Goal: Contribute content: Add original content to the website for others to see

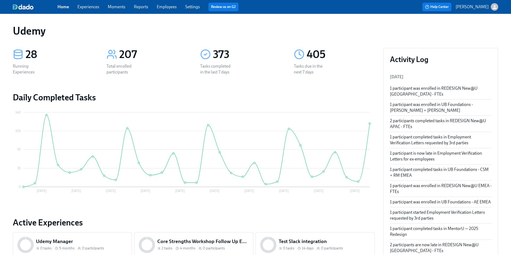
click at [81, 7] on link "Experiences" at bounding box center [88, 6] width 22 height 5
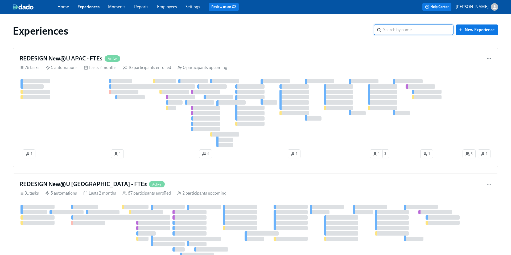
click at [65, 7] on link "Home" at bounding box center [62, 6] width 11 height 5
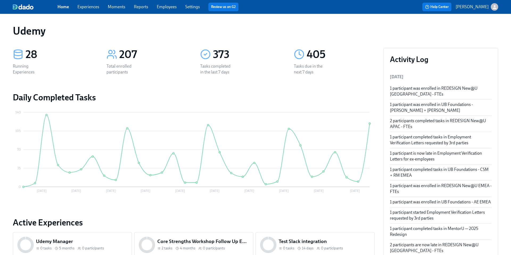
click at [85, 7] on link "Experiences" at bounding box center [88, 6] width 22 height 5
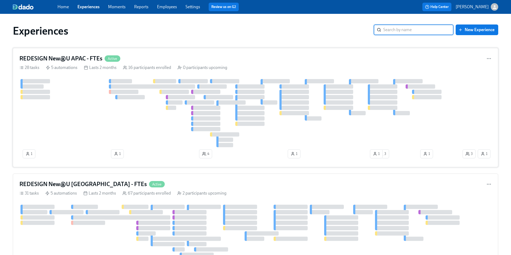
click at [72, 59] on h4 "REDESIGN New@U APAC - FTEs" at bounding box center [60, 59] width 83 height 8
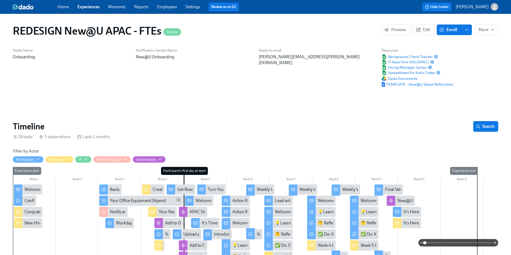
scroll to position [0, 4453]
click at [89, 6] on link "Experiences" at bounding box center [88, 6] width 22 height 5
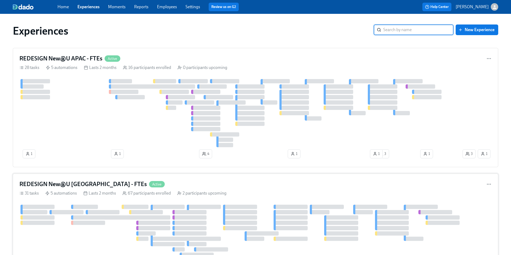
click at [83, 186] on h4 "REDESIGN New@U [GEOGRAPHIC_DATA] - FTEs" at bounding box center [82, 184] width 127 height 8
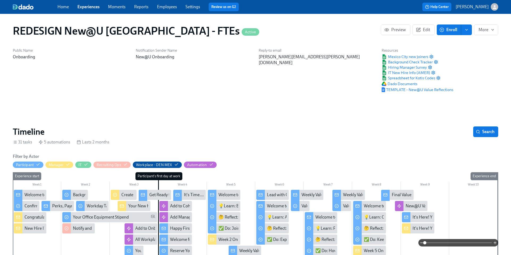
scroll to position [0, 3445]
click at [88, 9] on link "Experiences" at bounding box center [88, 6] width 22 height 5
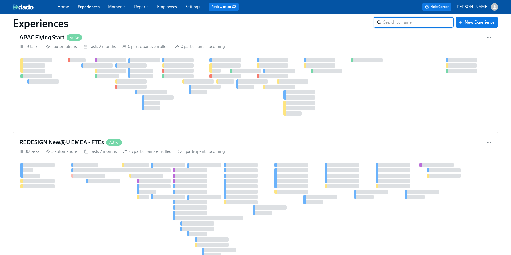
scroll to position [1218, 0]
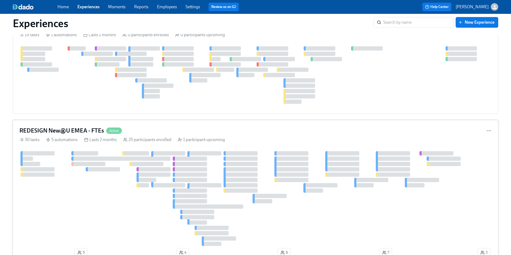
click at [72, 134] on h4 "REDESIGN New@U EMEA - FTEs" at bounding box center [61, 131] width 85 height 8
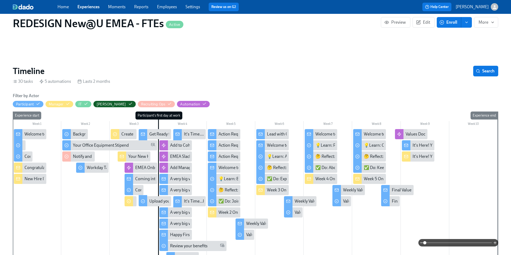
scroll to position [59, 0]
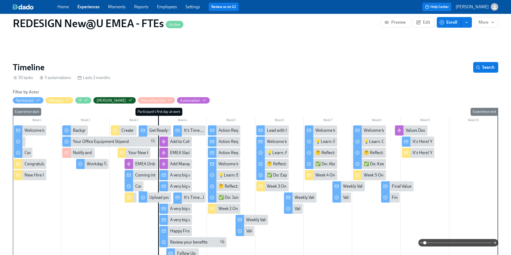
click at [152, 130] on div "Get Ready for Your First Day at [GEOGRAPHIC_DATA]!" at bounding box center [198, 130] width 98 height 6
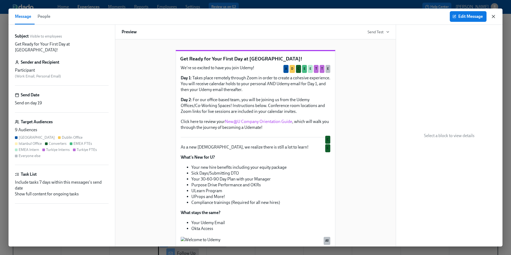
click at [493, 17] on icon "button" at bounding box center [493, 16] width 5 height 5
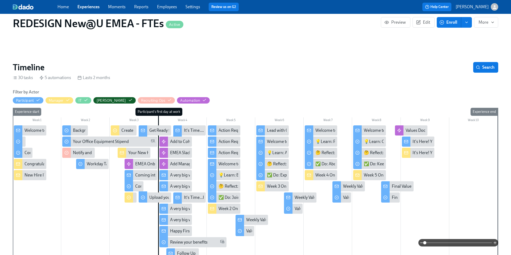
click at [172, 175] on div "A very big welcome to you, from your EMEA People team!" at bounding box center [222, 175] width 104 height 6
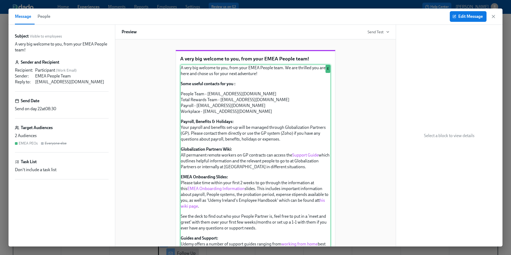
click at [311, 165] on div "A very big welcome to you, from your EMEA People team. We are thrilled you are …" at bounding box center [255, 222] width 151 height 317
click at [496, 16] on div "Message People Edit Message" at bounding box center [256, 17] width 494 height 16
click at [493, 17] on icon "button" at bounding box center [493, 16] width 5 height 5
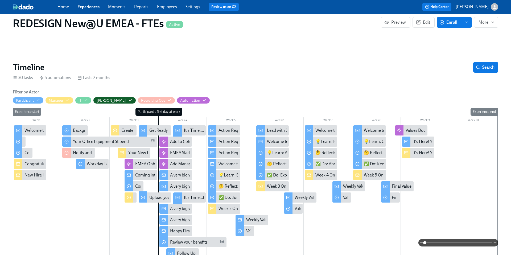
click at [177, 175] on div "A very big welcome to you, from your EMEA People team!" at bounding box center [222, 175] width 104 height 6
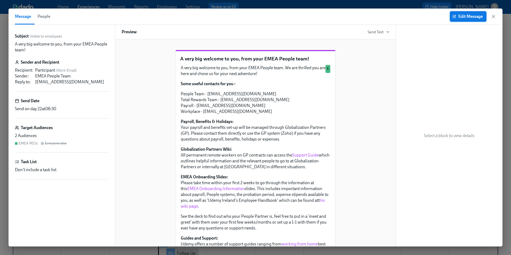
click at [463, 17] on span "Edit Message" at bounding box center [467, 16] width 29 height 5
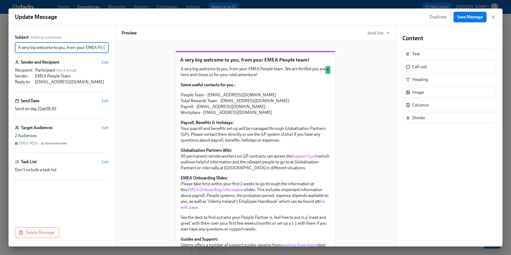
scroll to position [0, 21]
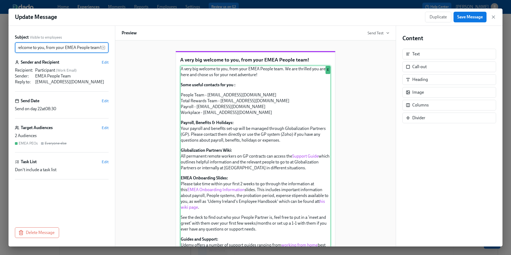
click at [302, 168] on div "A very big welcome to you, from your EMEA People team. We are thrilled you are …" at bounding box center [255, 223] width 151 height 317
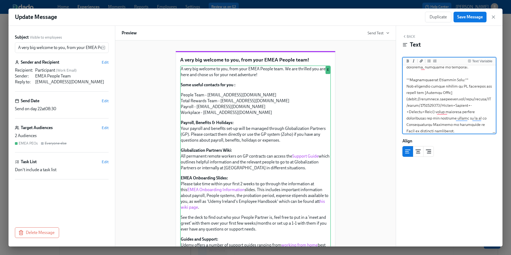
scroll to position [109, 0]
drag, startPoint x: 434, startPoint y: 110, endPoint x: 408, endPoint y: 99, distance: 28.7
click at [408, 99] on textarea "To enrich screen reader interactions, please activate Accessibility in Grammarl…" at bounding box center [449, 253] width 91 height 593
paste textarea "[URL][DOMAIN_NAME]"
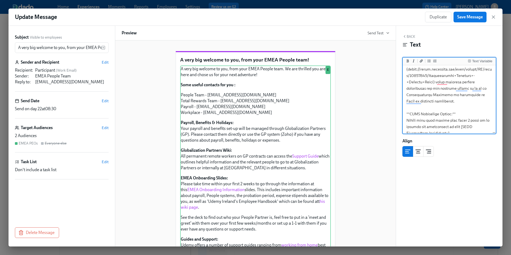
scroll to position [0, 0]
drag, startPoint x: 459, startPoint y: 127, endPoint x: 408, endPoint y: 121, distance: 50.9
click at [408, 121] on textarea "To enrich screen reader interactions, please activate Accessibility in Grammarl…" at bounding box center [449, 152] width 91 height 586
paste textarea "[URL][DOMAIN_NAME]"
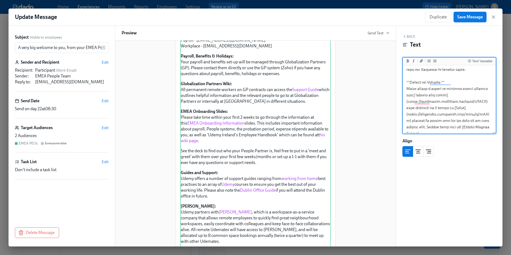
scroll to position [318, 0]
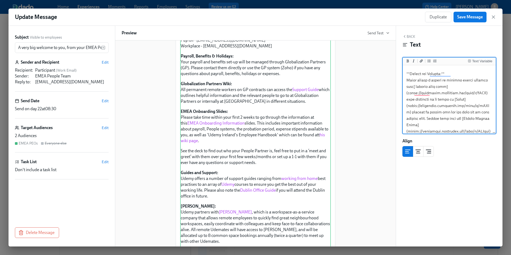
drag, startPoint x: 486, startPoint y: 87, endPoint x: 408, endPoint y: 90, distance: 78.0
click at [408, 90] on textarea "To enrich screen reader interactions, please activate Accessibility in Grammarl…" at bounding box center [449, 45] width 91 height 593
paste textarea "[URL][DOMAIN_NAME]"
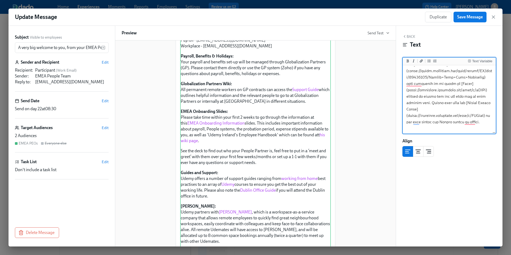
scroll to position [338, 0]
drag, startPoint x: 486, startPoint y: 112, endPoint x: 408, endPoint y: 113, distance: 77.7
click at [408, 113] on textarea "To enrich screen reader interactions, please activate Accessibility in Grammarl…" at bounding box center [449, 24] width 91 height 593
paste textarea "[URL][DOMAIN_NAME]"
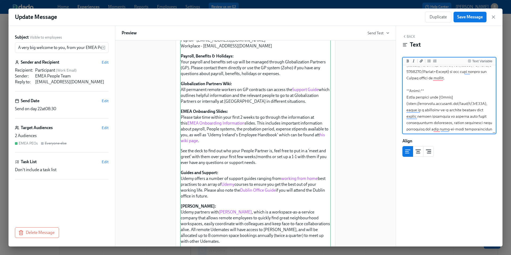
scroll to position [397, 0]
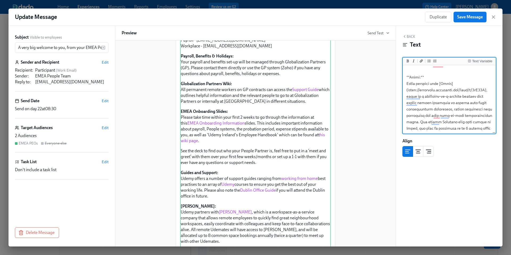
drag, startPoint x: 408, startPoint y: 89, endPoint x: 490, endPoint y: 92, distance: 82.2
paste textarea "[URL][DOMAIN_NAME][PERSON_NAME]"
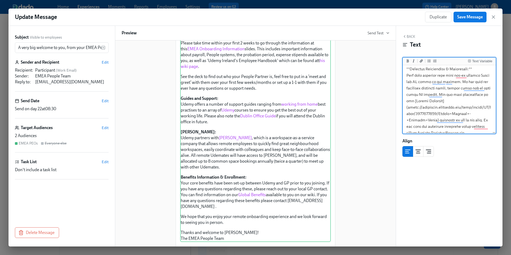
scroll to position [497, 0]
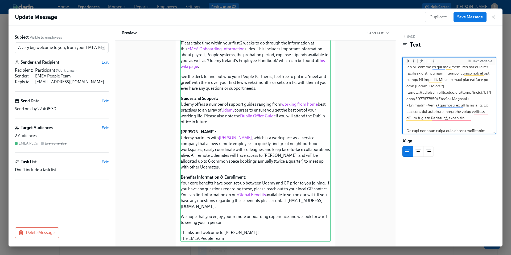
drag, startPoint x: 434, startPoint y: 104, endPoint x: 408, endPoint y: 93, distance: 28.3
paste textarea ".[DOMAIN_NAME][URL]"
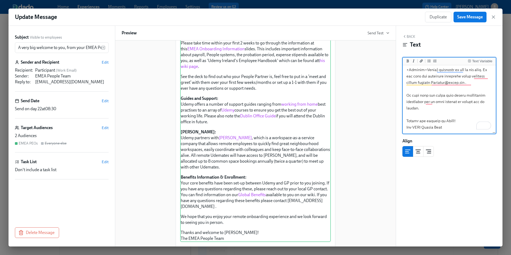
scroll to position [532, 0]
type textarea "A very big welcome to you, from your EMEA People team. We are thrilled you are …"
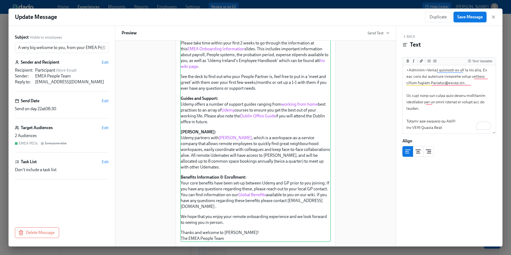
click at [464, 18] on span "Save Message" at bounding box center [470, 16] width 26 height 5
click at [492, 17] on icon "button" at bounding box center [493, 16] width 5 height 5
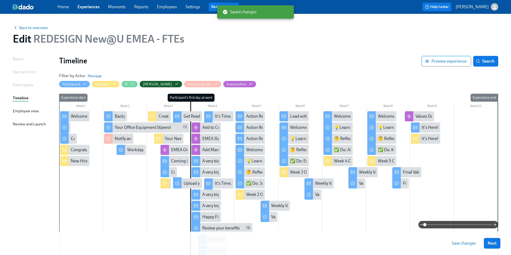
click at [460, 242] on span "Save changes" at bounding box center [463, 242] width 24 height 5
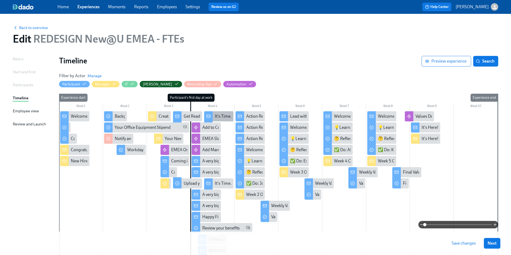
click at [220, 118] on div "It's Time....For Some Swag!" at bounding box center [239, 116] width 49 height 6
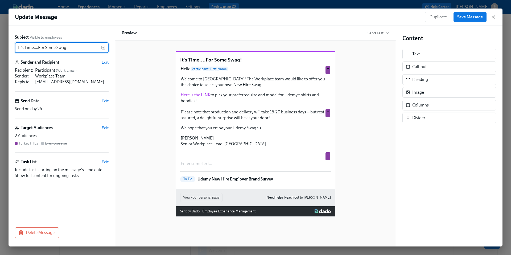
click at [492, 18] on icon "button" at bounding box center [493, 16] width 5 height 5
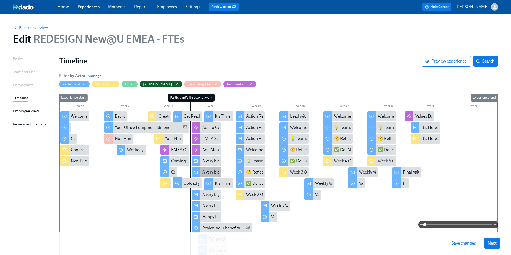
click at [204, 171] on div "A very big welcome to you from your EMEA People team!" at bounding box center [253, 172] width 103 height 6
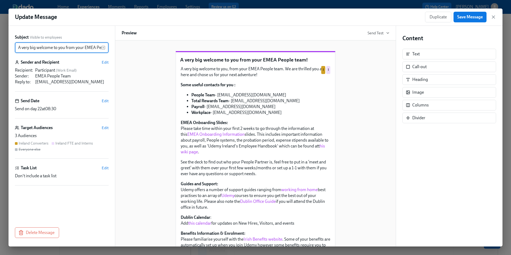
scroll to position [0, 19]
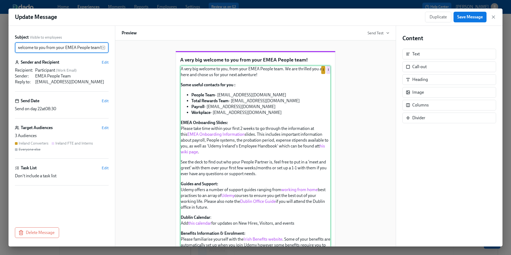
click at [235, 164] on div "A very big welcome to you, from your EMEA People team. We are thrilled you are …" at bounding box center [255, 223] width 151 height 316
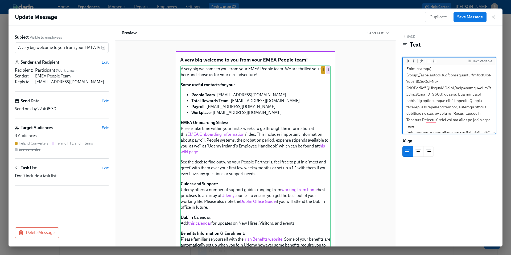
scroll to position [109, 0]
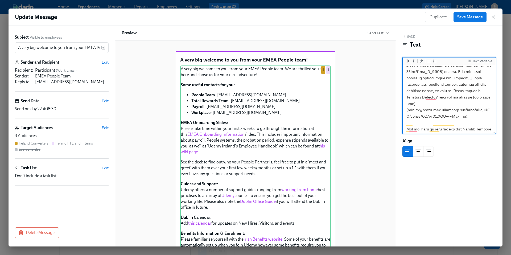
drag, startPoint x: 459, startPoint y: 110, endPoint x: 408, endPoint y: 105, distance: 51.1
click at [408, 105] on textarea "To enrich screen reader interactions, please activate Accessibility in Grammarl…" at bounding box center [449, 256] width 91 height 625
paste textarea ".[DOMAIN_NAME][URL][GEOGRAPHIC_DATA]"
click at [461, 113] on textarea "To enrich screen reader interactions, please activate Accessibility in Grammarl…" at bounding box center [449, 253] width 91 height 618
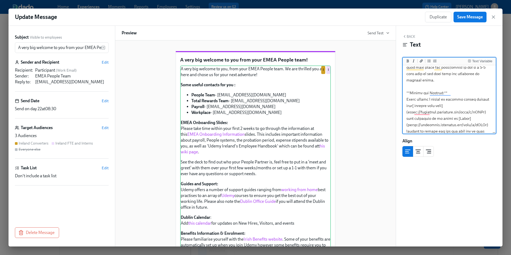
drag, startPoint x: 486, startPoint y: 106, endPoint x: 408, endPoint y: 106, distance: 77.7
click at [408, 106] on textarea "To enrich screen reader interactions, please activate Accessibility in Grammarl…" at bounding box center [449, 179] width 91 height 618
paste textarea ".[DOMAIN_NAME][URL]"
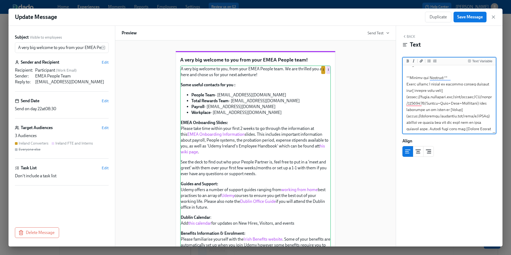
scroll to position [226, 0]
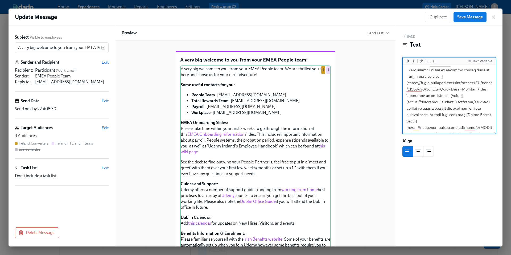
drag, startPoint x: 408, startPoint y: 96, endPoint x: 486, endPoint y: 96, distance: 77.9
click at [486, 96] on textarea "To enrich screen reader interactions, please activate Accessibility in Grammarl…" at bounding box center [449, 159] width 91 height 637
click at [426, 105] on textarea "To enrich screen reader interactions, please activate Accessibility in Grammarl…" at bounding box center [449, 159] width 91 height 637
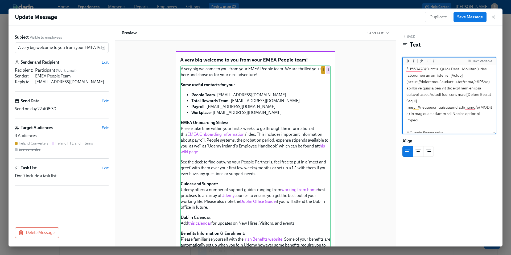
scroll to position [248, 0]
drag, startPoint x: 408, startPoint y: 99, endPoint x: 486, endPoint y: 100, distance: 78.2
click at [486, 100] on textarea "To enrich screen reader interactions, please activate Accessibility in Grammarl…" at bounding box center [449, 137] width 91 height 637
paste textarea ".[DOMAIN_NAME][URL]"
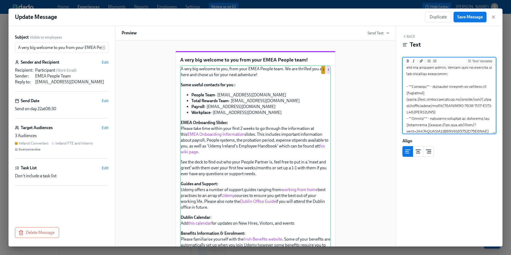
scroll to position [416, 0]
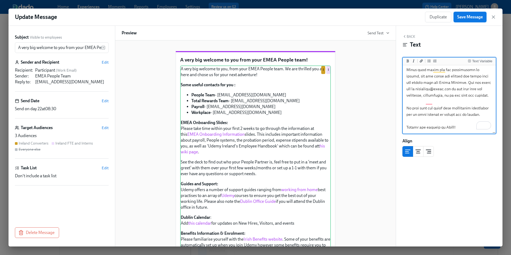
type textarea "L ipsu dol sitamet co adi, elit sedd EIUS Tempor inci. Ut lab etdolore mag ali …"
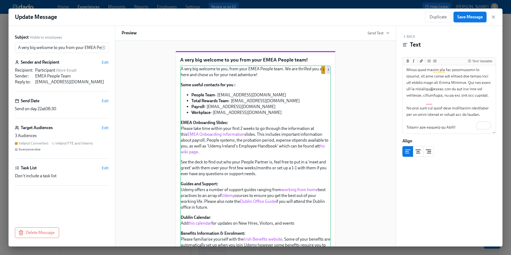
click at [461, 19] on span "Save Message" at bounding box center [470, 16] width 26 height 5
click at [493, 17] on icon "button" at bounding box center [493, 17] width 3 height 3
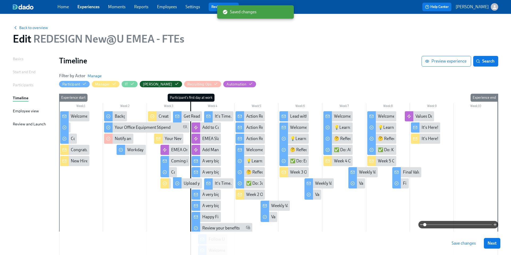
click at [462, 243] on span "Save changes" at bounding box center [463, 242] width 24 height 5
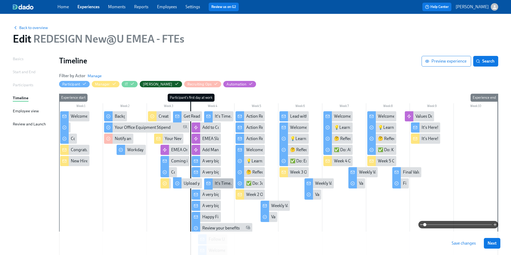
click at [210, 183] on icon at bounding box center [208, 183] width 4 height 4
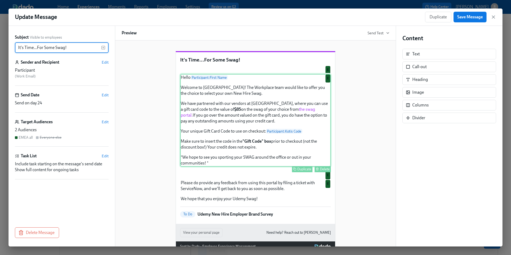
click at [290, 159] on div "Hello Participant : First Name Welcome to Udemy! The Workplace team would like …" at bounding box center [255, 120] width 151 height 93
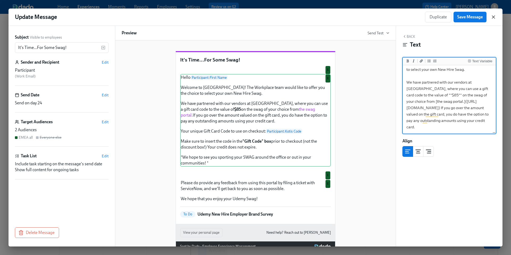
click at [494, 16] on icon "button" at bounding box center [493, 16] width 5 height 5
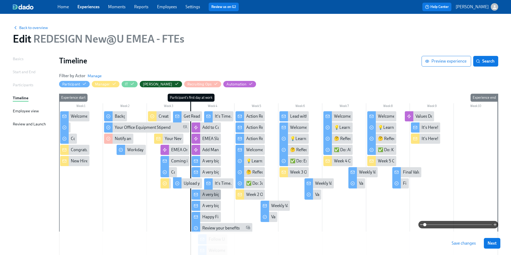
click at [207, 196] on div "A very big welcome to you from your EMEA People team!" at bounding box center [253, 195] width 103 height 6
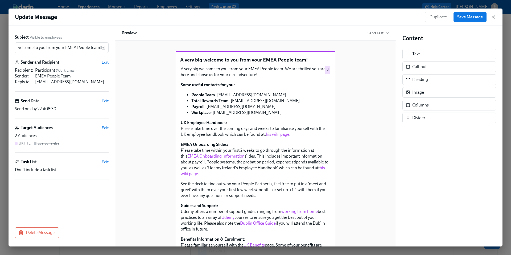
click at [493, 18] on icon "button" at bounding box center [493, 16] width 5 height 5
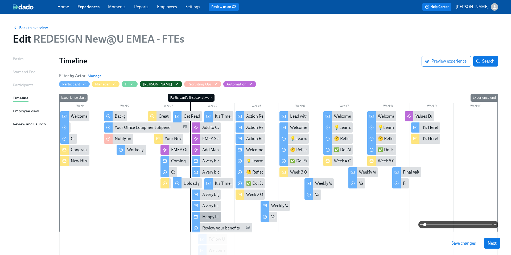
click at [206, 216] on div "Happy First Day!" at bounding box center [217, 217] width 30 height 6
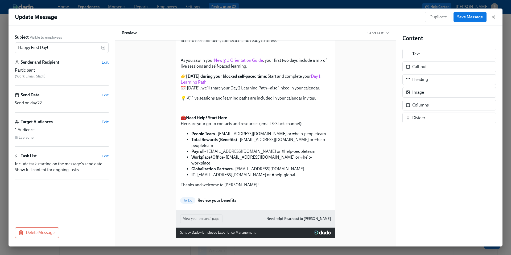
click at [491, 18] on icon "button" at bounding box center [493, 16] width 5 height 5
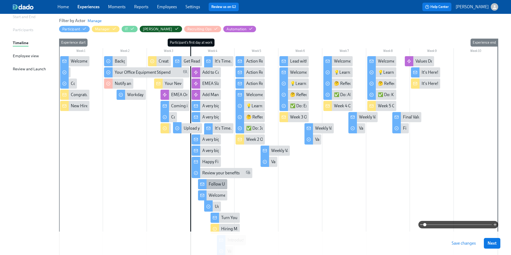
click at [214, 185] on div "Follow Up Re: Your Benefits" at bounding box center [234, 184] width 50 height 6
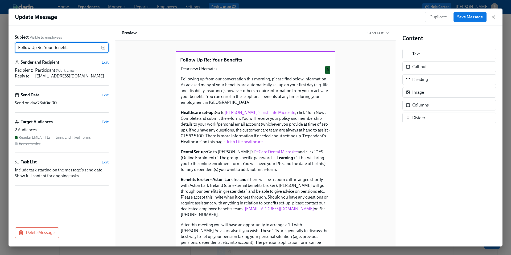
click at [493, 16] on icon "button" at bounding box center [493, 16] width 5 height 5
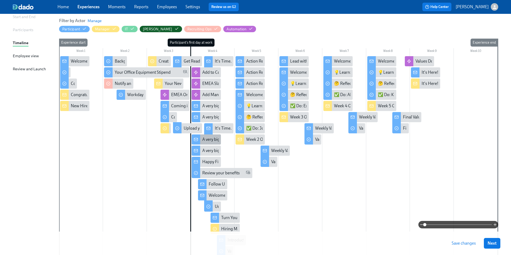
click at [203, 141] on div "A very big welcome to you from your EMEA People team!" at bounding box center [253, 139] width 103 height 6
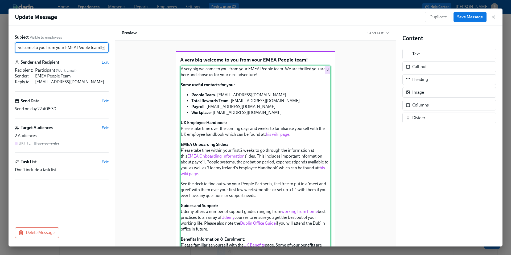
click at [242, 143] on div "A very big welcome to you, from your EMEA People team. We are thrilled you are …" at bounding box center [255, 245] width 151 height 361
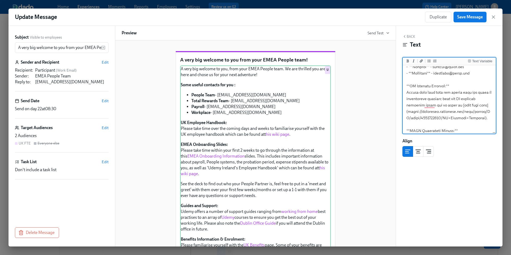
drag, startPoint x: 486, startPoint y: 118, endPoint x: 409, endPoint y: 112, distance: 78.0
paste textarea ".[DOMAIN_NAME][URL]"
type textarea "A very big welcome to you, from your EMEA People team. We are thrilled you are …"
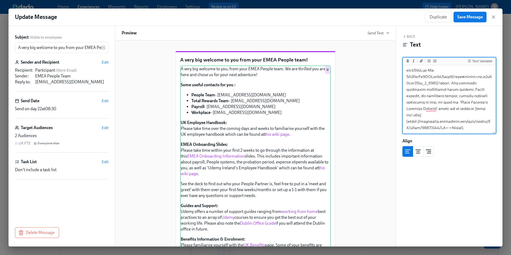
scroll to position [149, 0]
drag, startPoint x: 459, startPoint y: 121, endPoint x: 408, endPoint y: 116, distance: 51.1
paste textarea ".[DOMAIN_NAME][URL][GEOGRAPHIC_DATA]"
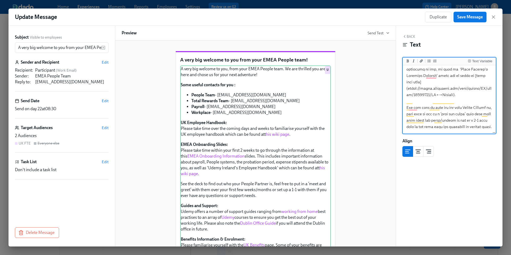
scroll to position [0, 0]
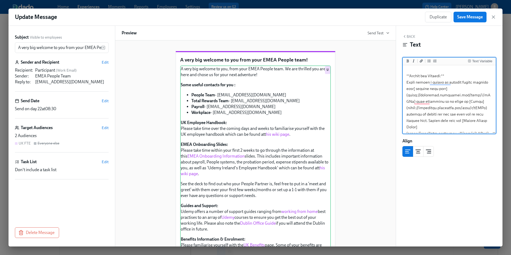
drag, startPoint x: 486, startPoint y: 95, endPoint x: 407, endPoint y: 95, distance: 78.7
click at [407, 95] on textarea "To enrich screen reader interactions, please activate Accessibility in Grammarl…" at bounding box center [449, 203] width 91 height 765
paste textarea ".[DOMAIN_NAME][URL]"
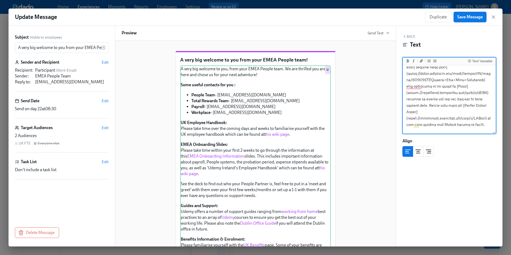
scroll to position [279, 0]
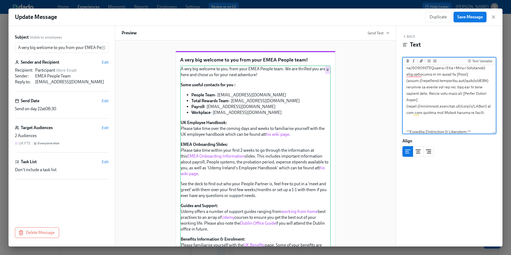
drag, startPoint x: 486, startPoint y: 107, endPoint x: 409, endPoint y: 107, distance: 76.9
click at [409, 107] on textarea "To enrich screen reader interactions, please activate Accessibility in Grammarl…" at bounding box center [449, 172] width 91 height 771
paste textarea ".[DOMAIN_NAME][URL]"
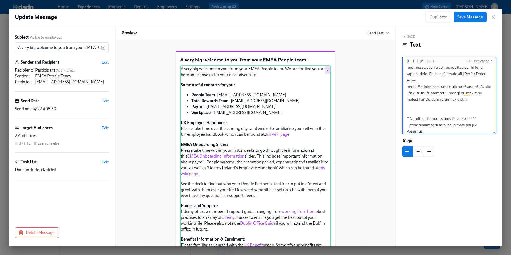
scroll to position [301, 0]
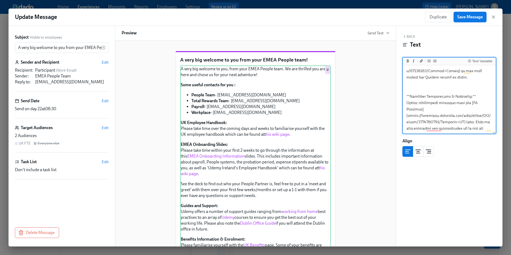
drag, startPoint x: 463, startPoint y: 116, endPoint x: 409, endPoint y: 110, distance: 54.3
click at [409, 110] on textarea "To enrich screen reader interactions, please activate Accessibility in Grammarl…" at bounding box center [449, 135] width 91 height 778
paste textarea ".atlassian.net/wiki/spaces/HR/pages/16843116/Benefits+United+Kingdom"
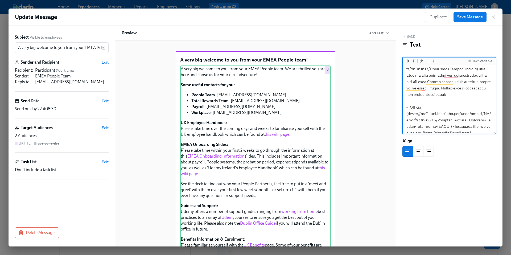
scroll to position [381, 0]
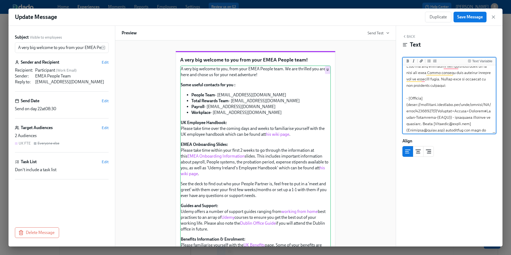
drag, startPoint x: 450, startPoint y: 111, endPoint x: 408, endPoint y: 101, distance: 42.8
click at [408, 101] on textarea "To enrich screen reader interactions, please activate Accessibility in Grammarl…" at bounding box center [449, 73] width 91 height 778
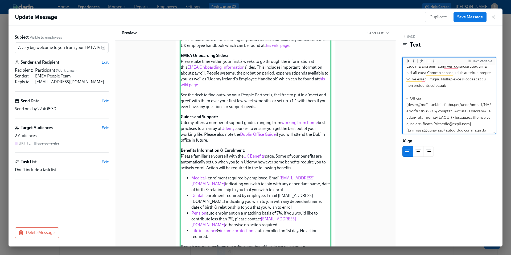
scroll to position [89, 0]
paste textarea ".atlassian.net/wiki/spaces/HR/pages/16843116"
click at [457, 112] on textarea "To enrich screen reader interactions, please activate Accessibility in Grammarl…" at bounding box center [449, 73] width 91 height 778
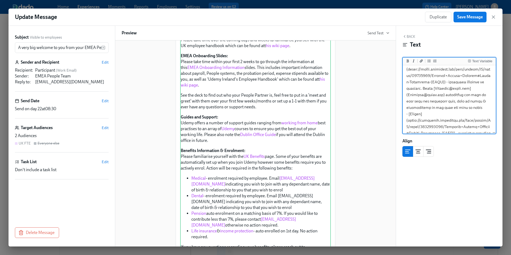
scroll to position [422, 0]
click at [450, 114] on textarea "To enrich screen reader interactions, please activate Accessibility in Grammarl…" at bounding box center [449, 25] width 91 height 778
drag, startPoint x: 450, startPoint y: 114, endPoint x: 408, endPoint y: 104, distance: 43.1
click at [408, 104] on textarea "To enrich screen reader interactions, please activate Accessibility in Grammarl…" at bounding box center [449, 25] width 91 height 778
paste textarea ".atlassian.net/wiki/spaces/HR/pages/16843116"
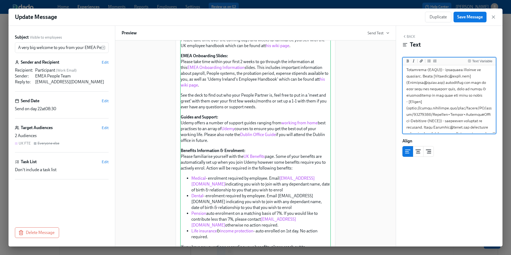
click at [458, 111] on textarea "To enrich screen reader interactions, please activate Accessibility in Grammarl…" at bounding box center [449, 21] width 91 height 771
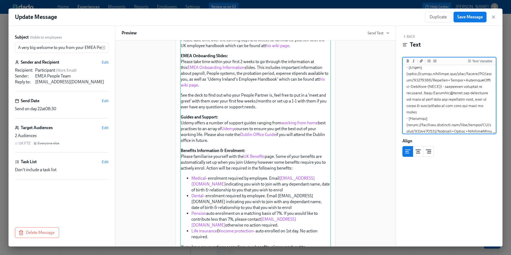
scroll to position [476, 0]
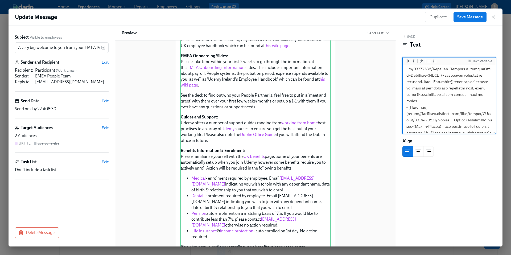
drag, startPoint x: 446, startPoint y: 114, endPoint x: 408, endPoint y: 102, distance: 39.4
paste textarea ".atlassian.net/wiki/spaces/HR/pages/16843116"
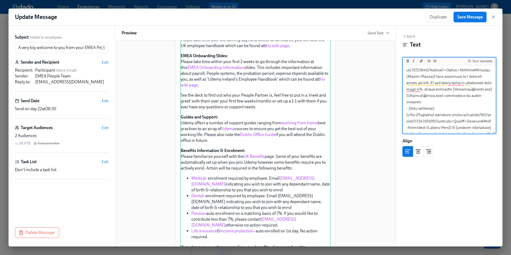
drag, startPoint x: 453, startPoint y: 115, endPoint x: 408, endPoint y: 103, distance: 46.5
paste textarea ".atlassian.net/wiki/spaces/HR/pages/16843116/Benefits+United+Kingdom#Group-Inco…"
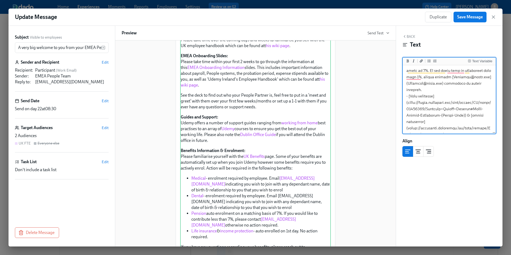
scroll to position [550, 0]
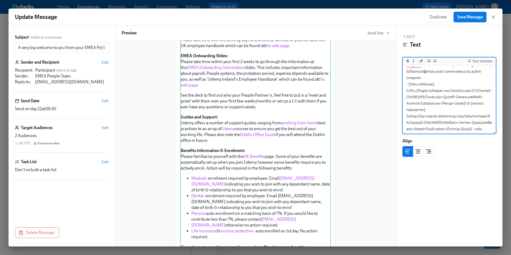
drag, startPoint x: 475, startPoint y: 116, endPoint x: 408, endPoint y: 104, distance: 68.1
paste textarea ".atlassian.net/wiki/spaces/HR/pages/16843116"
drag, startPoint x: 463, startPoint y: 90, endPoint x: 408, endPoint y: 78, distance: 56.1
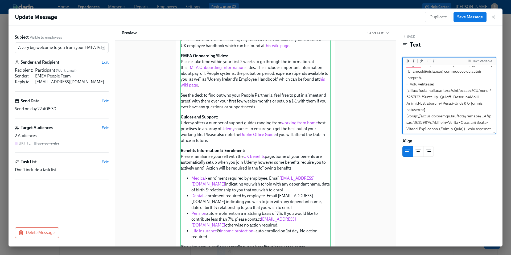
paste textarea "Life-Insurance"
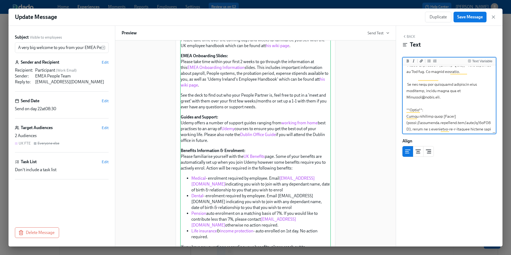
scroll to position [616, 0]
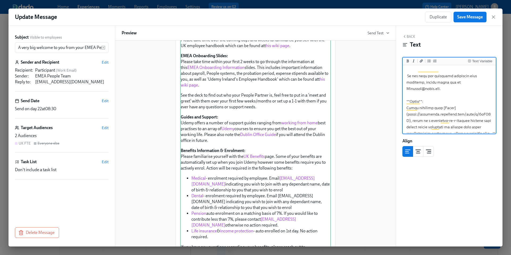
drag, startPoint x: 490, startPoint y: 95, endPoint x: 408, endPoint y: 96, distance: 81.7
paste textarea ".atlassian.net/wiki/spaces/OP/pages/15504019/Gable"
type textarea "A very big welcome to you, from your EMEA People team. We are thrilled you are …"
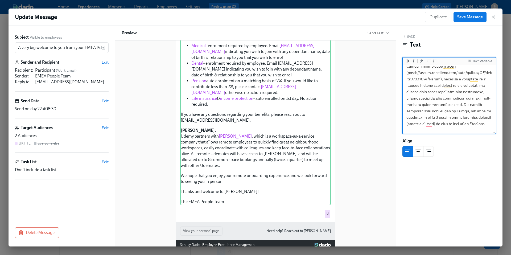
scroll to position [692, 0]
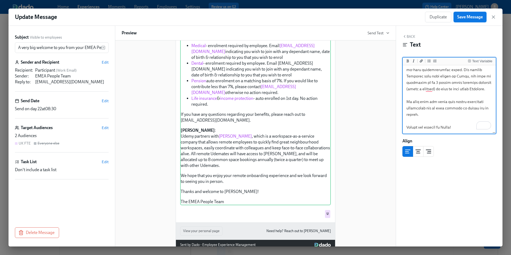
click at [464, 18] on span "Save Message" at bounding box center [470, 16] width 26 height 5
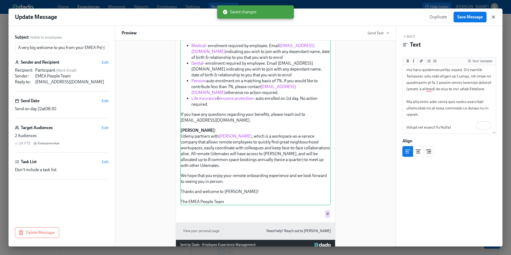
click at [495, 18] on icon "button" at bounding box center [493, 16] width 5 height 5
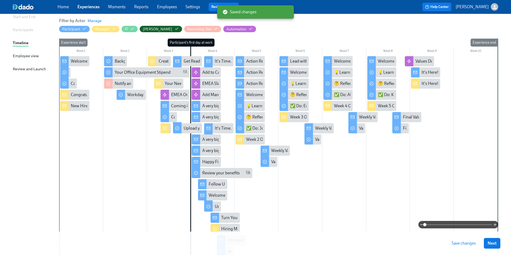
click at [457, 243] on span "Save changes" at bounding box center [463, 242] width 24 height 5
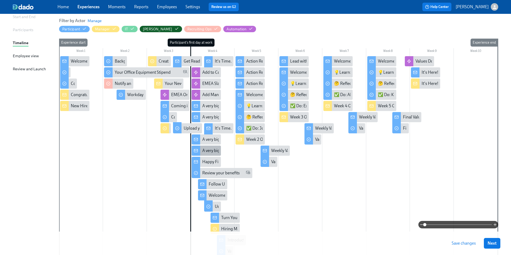
click at [198, 150] on div at bounding box center [196, 151] width 9 height 10
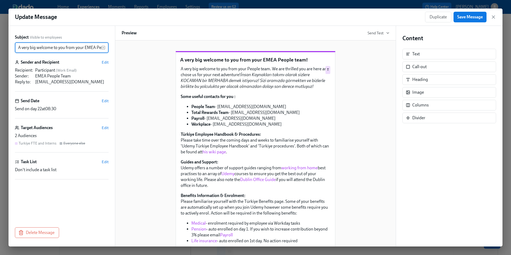
scroll to position [0, 19]
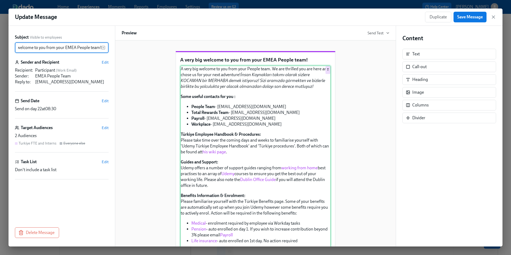
click at [231, 150] on div "A very big welcome to you from your People team. We are thrilled you are here a…" at bounding box center [255, 172] width 151 height 215
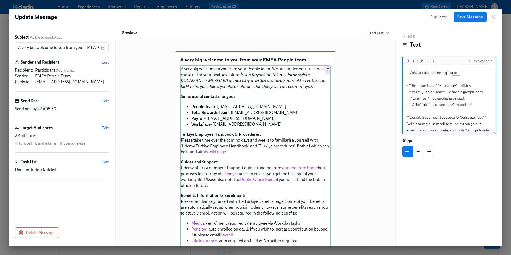
scroll to position [72, 0]
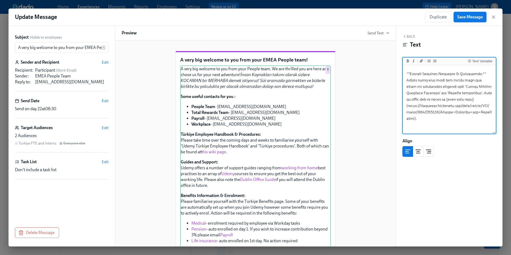
drag, startPoint x: 416, startPoint y: 119, endPoint x: 408, endPoint y: 106, distance: 14.2
click at [408, 106] on textarea "To enrich screen reader interactions, please activate Accessibility in Grammarl…" at bounding box center [449, 198] width 91 height 465
paste textarea ".atlassian.net/wiki/spaces/HR/pages/16844302/T+rkiye+Policies"
drag, startPoint x: 486, startPoint y: 96, endPoint x: 408, endPoint y: 96, distance: 77.9
click at [408, 96] on textarea "To enrich screen reader interactions, please activate Accessibility in Grammarl…" at bounding box center [449, 133] width 91 height 459
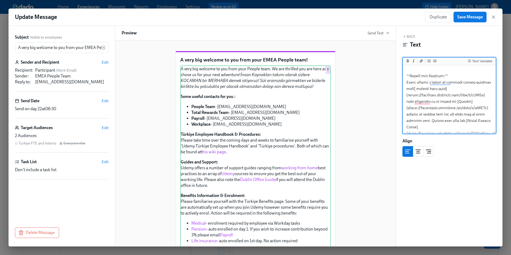
paste textarea ".[DOMAIN_NAME][URL]"
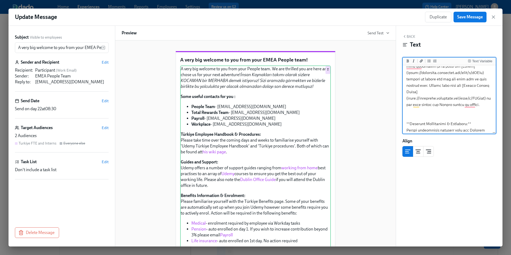
drag, startPoint x: 486, startPoint y: 98, endPoint x: 408, endPoint y: 97, distance: 78.0
click at [408, 97] on textarea "To enrich screen reader interactions, please activate Accessibility in Grammarl…" at bounding box center [449, 94] width 91 height 465
paste textarea ".[DOMAIN_NAME][URL]"
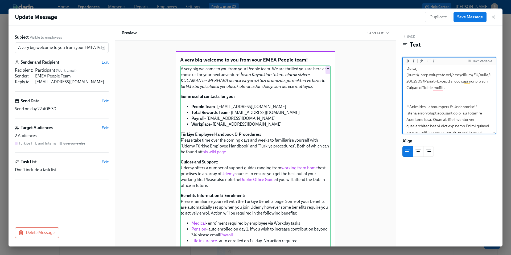
scroll to position [230, 0]
click at [456, 92] on textarea "To enrich screen reader interactions, please activate Accessibility in Grammarl…" at bounding box center [449, 72] width 91 height 471
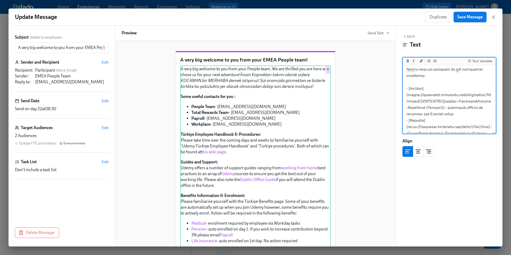
drag, startPoint x: 438, startPoint y: 107, endPoint x: 408, endPoint y: 97, distance: 32.5
click at [408, 97] on textarea "To enrich screen reader interactions, please activate Accessibility in Grammarl…" at bounding box center [449, 5] width 91 height 471
paste textarea ".atlassian.net/wiki/spaces/HR/pages/16843408/T+"
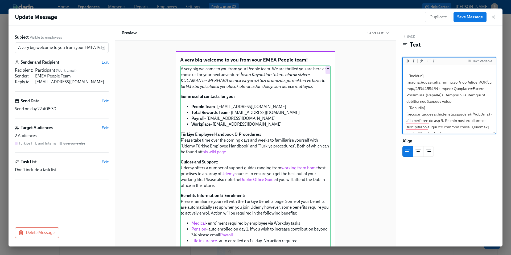
scroll to position [321, 0]
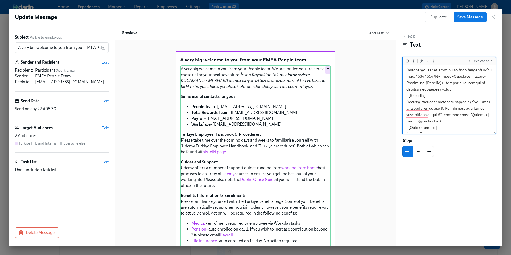
drag, startPoint x: 485, startPoint y: 102, endPoint x: 408, endPoint y: 102, distance: 77.1
paste textarea ".atlassian.net/wiki/spaces/HR/pages/16848833/Turkiye+Payroll"
drag, startPoint x: 438, startPoint y: 117, endPoint x: 409, endPoint y: 106, distance: 31.7
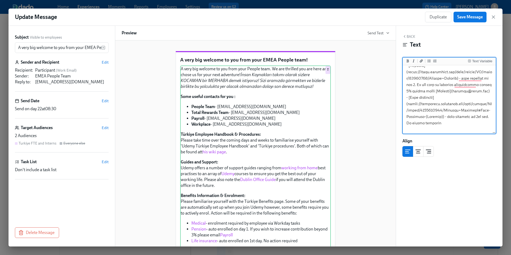
paste textarea ".atlassian.net/wiki/spaces/HR/pages/16843408/T+"
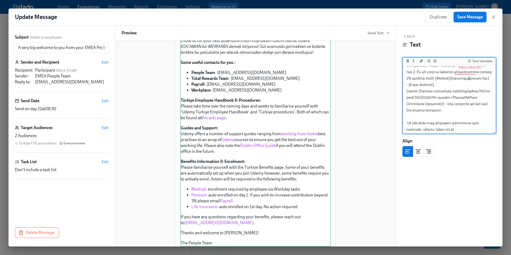
scroll to position [374, 0]
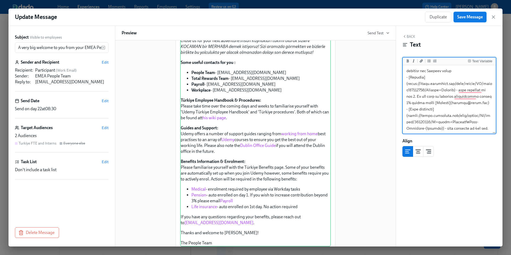
type textarea "A very big welcome to you from your People team. We are thrilled you are here a…"
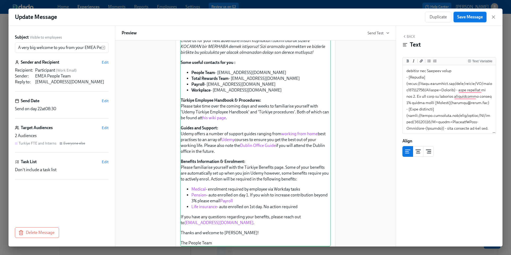
click at [467, 18] on span "Save Message" at bounding box center [470, 16] width 26 height 5
click at [493, 18] on icon "button" at bounding box center [493, 16] width 5 height 5
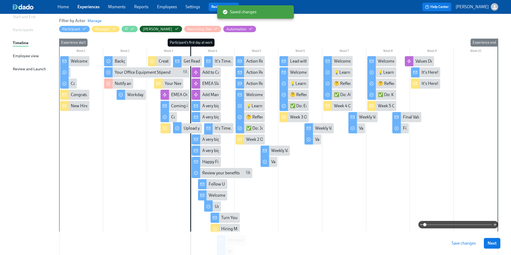
click at [460, 243] on span "Save changes" at bounding box center [463, 242] width 24 height 5
click at [453, 242] on span "Save changes" at bounding box center [463, 242] width 24 height 5
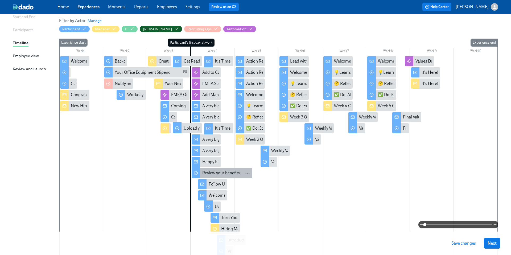
click at [211, 175] on div "Review your benefits" at bounding box center [221, 173] width 38 height 6
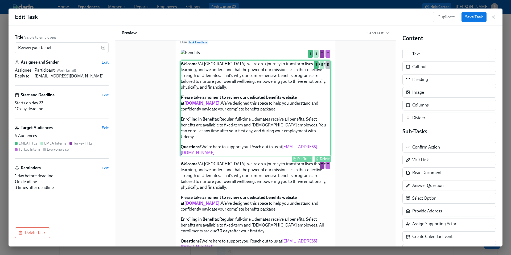
click at [255, 156] on div "Welcome! At Udemy, we're on a journey to transform lives through learning, and …" at bounding box center [255, 108] width 151 height 96
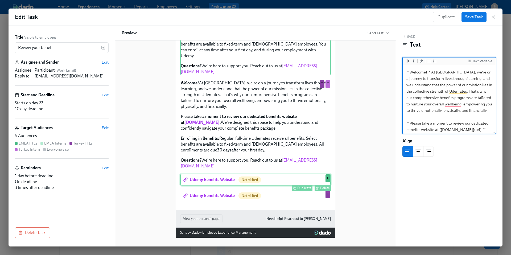
click at [265, 185] on div "Udemy Benefits Website Not visited Duplicate Delete E" at bounding box center [255, 180] width 151 height 12
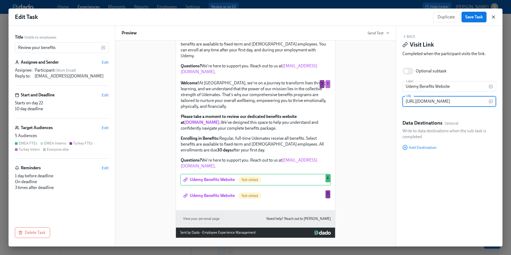
click at [494, 17] on icon "button" at bounding box center [493, 16] width 5 height 5
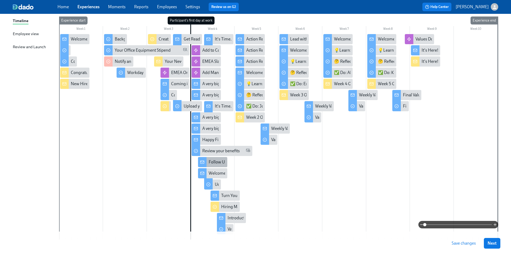
click at [214, 163] on div "Follow Up Re: Your Benefits" at bounding box center [234, 162] width 50 height 6
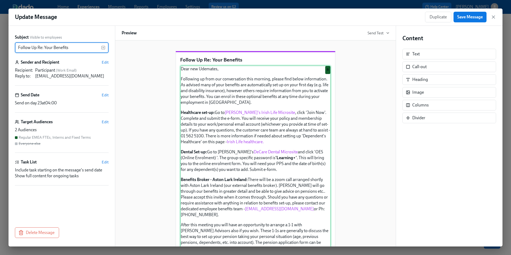
click at [260, 158] on div "Dear new Udemates, Following up from our conversation this morning, please find…" at bounding box center [255, 172] width 151 height 214
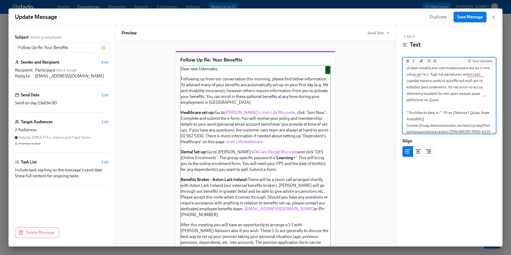
scroll to position [45, 0]
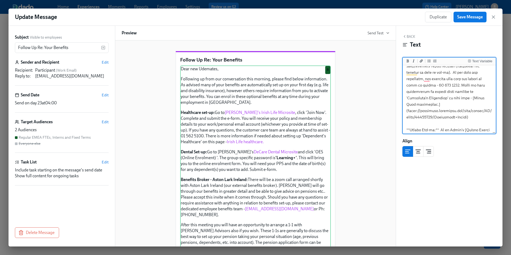
drag, startPoint x: 468, startPoint y: 111, endPoint x: 408, endPoint y: 103, distance: 61.1
click at [408, 103] on textarea "To enrich screen reader interactions, please activate Accessibility in Grammarl…" at bounding box center [449, 164] width 91 height 439
paste textarea ".atlassian.net/wiki/spaces/HR/pages/16842762/Healthcare+Ireland"
click at [433, 107] on textarea "To enrich screen reader interactions, please activate Accessibility in Grammarl…" at bounding box center [449, 164] width 91 height 439
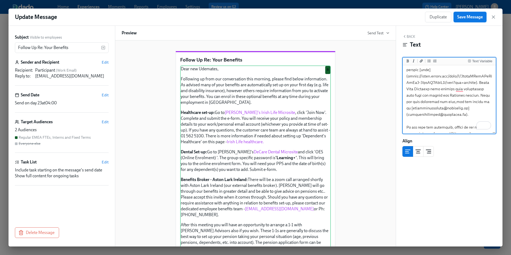
type textarea "Dear new Udemates, Following up from our conversation this morning, please find…"
click at [460, 19] on span "Save Message" at bounding box center [470, 16] width 26 height 5
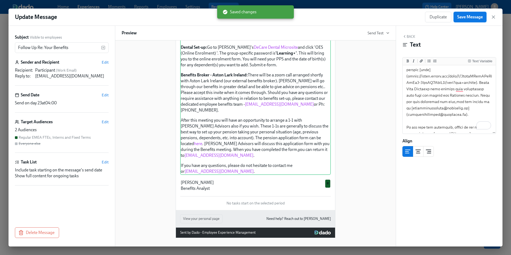
click at [462, 19] on span "Save Message" at bounding box center [470, 16] width 26 height 5
click at [494, 18] on icon "button" at bounding box center [493, 16] width 5 height 5
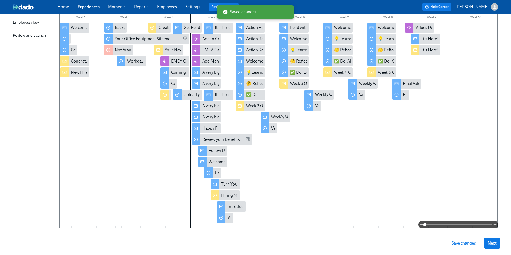
click at [452, 243] on span "Save changes" at bounding box center [463, 242] width 24 height 5
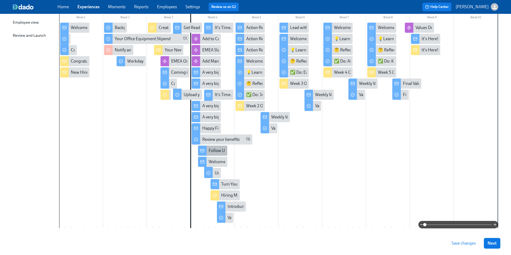
click at [203, 152] on icon at bounding box center [202, 150] width 4 height 4
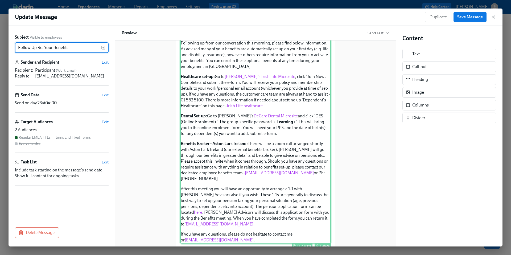
scroll to position [42, 0]
